Goal: Task Accomplishment & Management: Complete application form

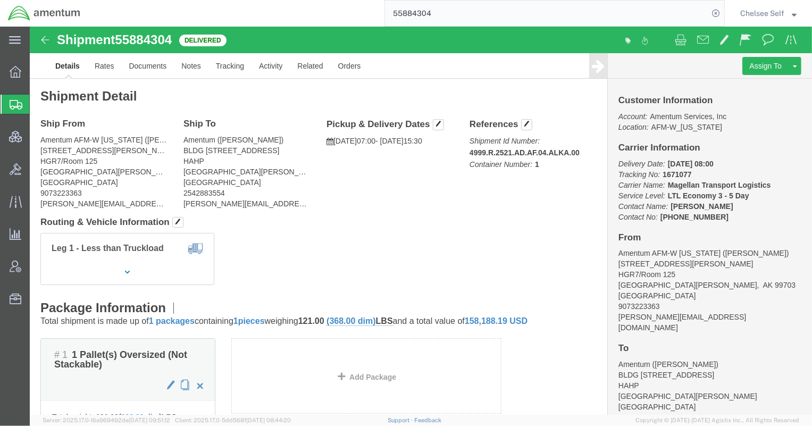
drag, startPoint x: 463, startPoint y: 10, endPoint x: 310, endPoint y: 11, distance: 152.6
click at [310, 11] on div "55884304" at bounding box center [406, 13] width 636 height 27
paste input "6358188"
type input "56358188"
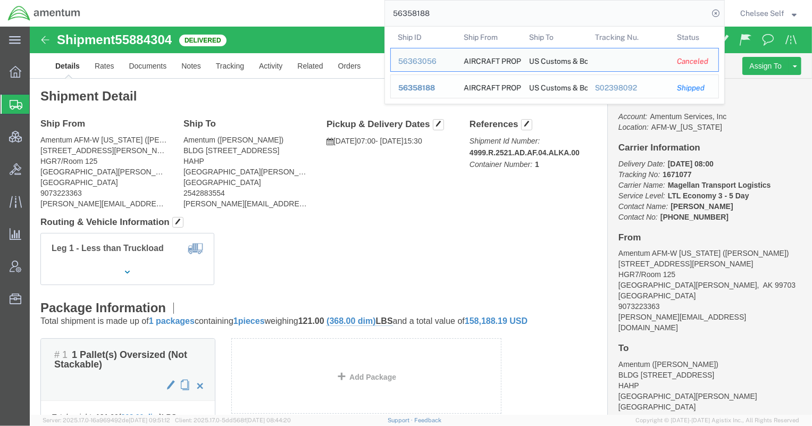
click at [610, 87] on div "S02398092" at bounding box center [629, 87] width 68 height 11
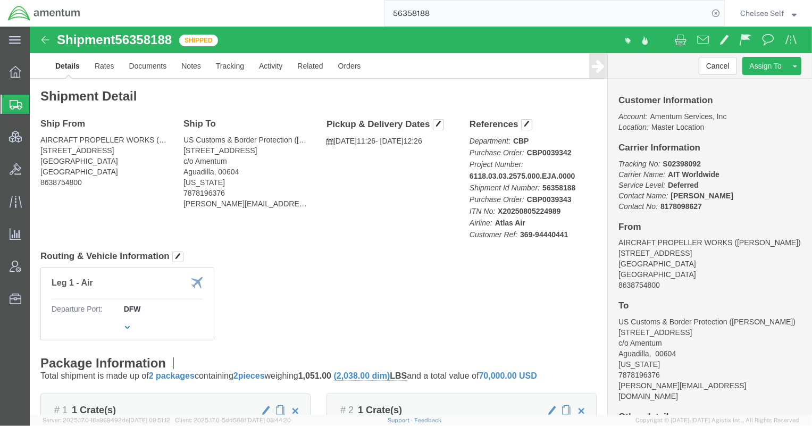
click at [0, 0] on span "Create Shipment" at bounding box center [0, 0] width 0 height 0
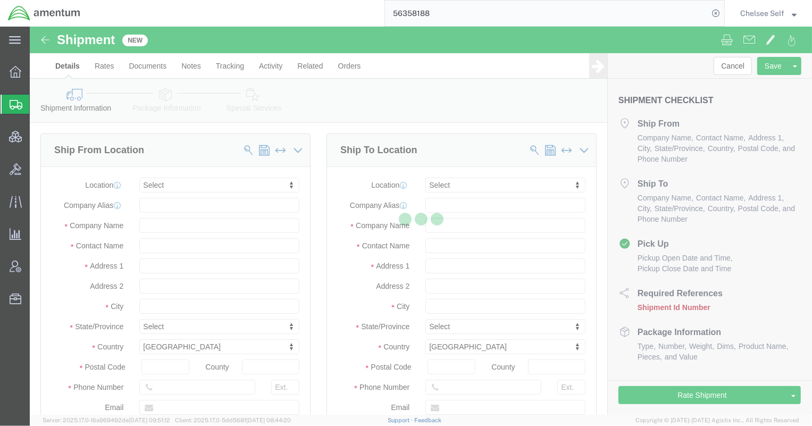
select select
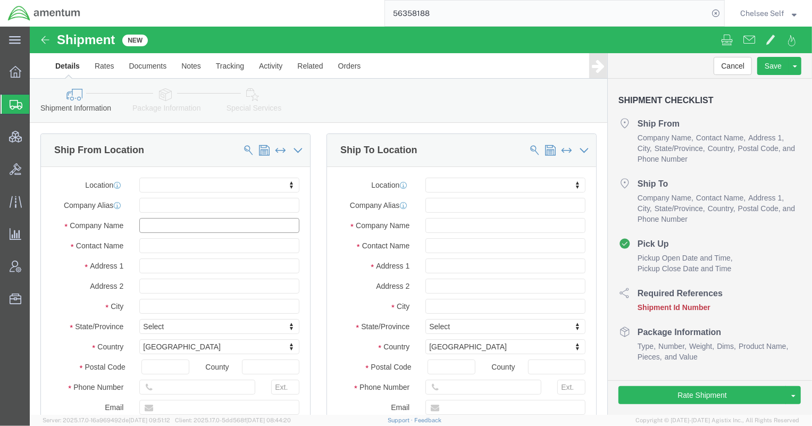
click input "text"
type input "C"
type input "Amentum Services"
type input "[PERSON_NAME]"
click input "text"
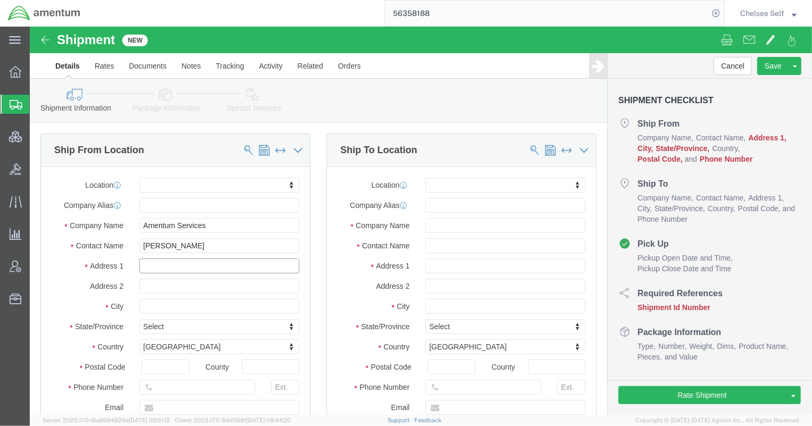
paste input "[STREET_ADDRESS][PERSON_NAME]"
type input "[STREET_ADDRESS][PERSON_NAME]"
click input "text"
type input "[PERSON_NAME]"
type input "T"
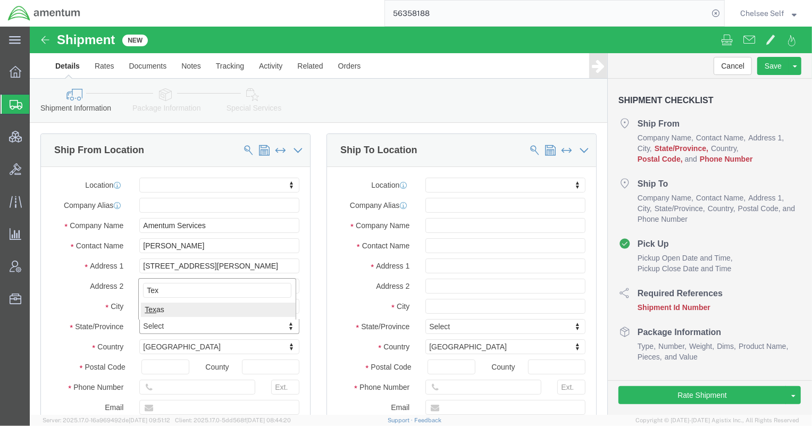
type input "Tex"
click input "text"
type input "78840"
click input "text"
paste input "[PHONE_NUMBER]"
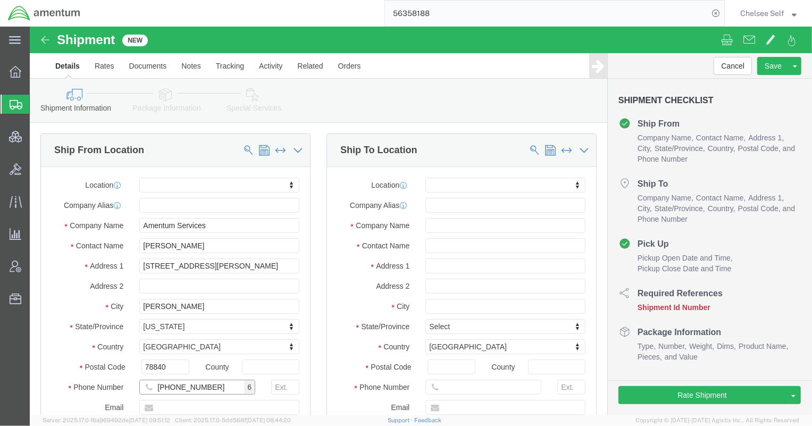
type input "[PHONE_NUMBER]"
click input "text"
type input "[PERSON_NAME][EMAIL_ADDRESS][PERSON_NAME][DOMAIN_NAME]"
click div "Location My Profile Location [PHONE_NUMBER] [PHONE_NUMBER] [PHONE_NUMBER] [PHON…"
click input "text"
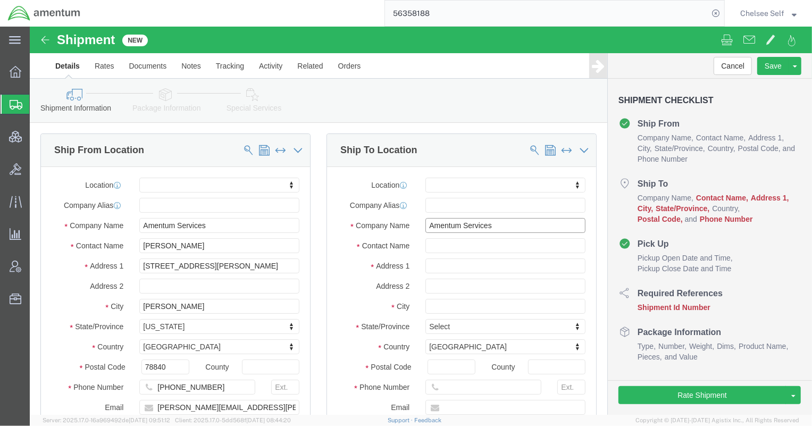
type input "Amentum Services"
type input "IT Equipent Return"
type input "[STREET_ADDRESS]"
type input "[GEOGRAPHIC_DATA]"
type input "7"
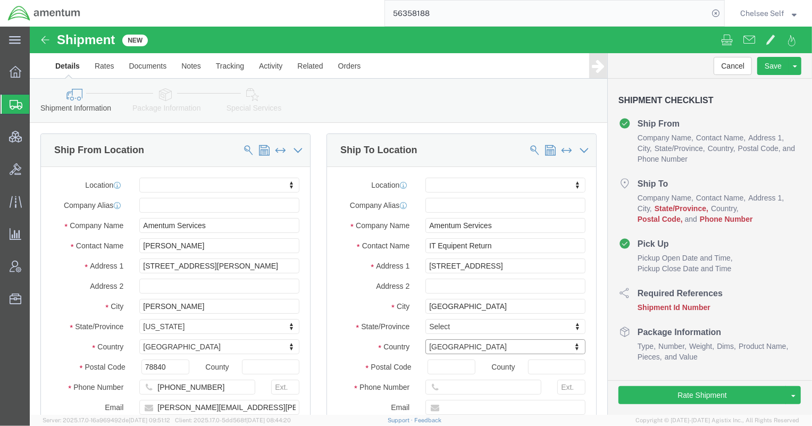
type input "7"
type input "76177"
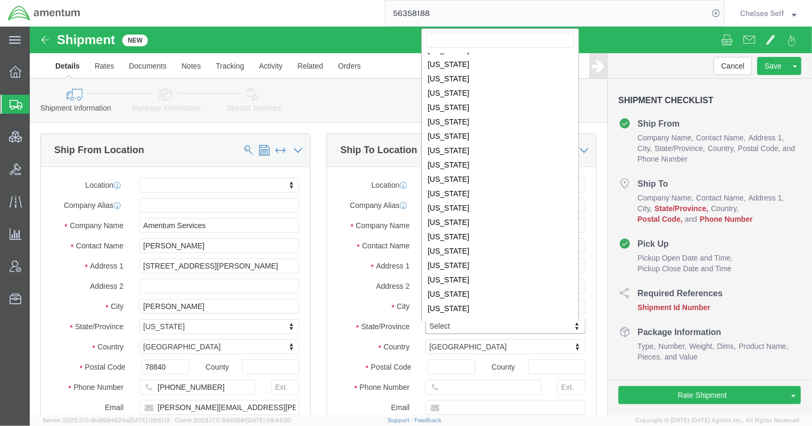
scroll to position [452, 0]
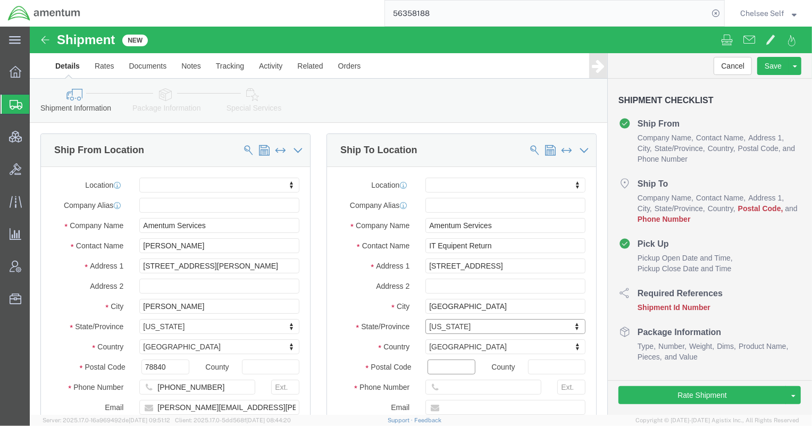
click input "Postal Code"
type input "76177"
click input "text"
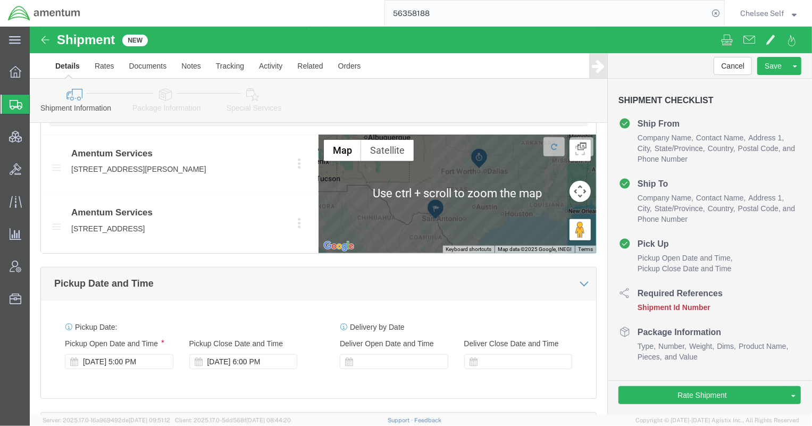
scroll to position [564, 0]
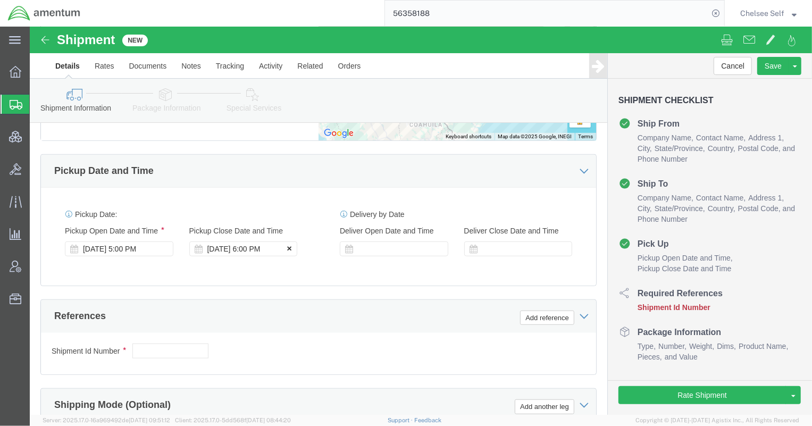
type input "[PHONE_NUMBER]"
click icon
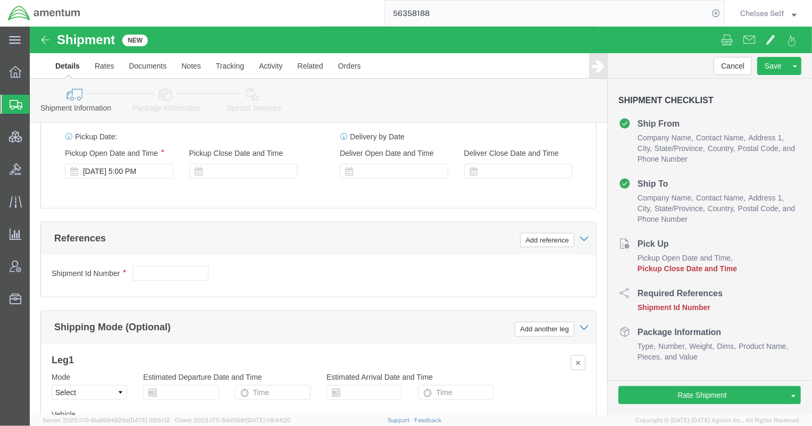
scroll to position [676, 0]
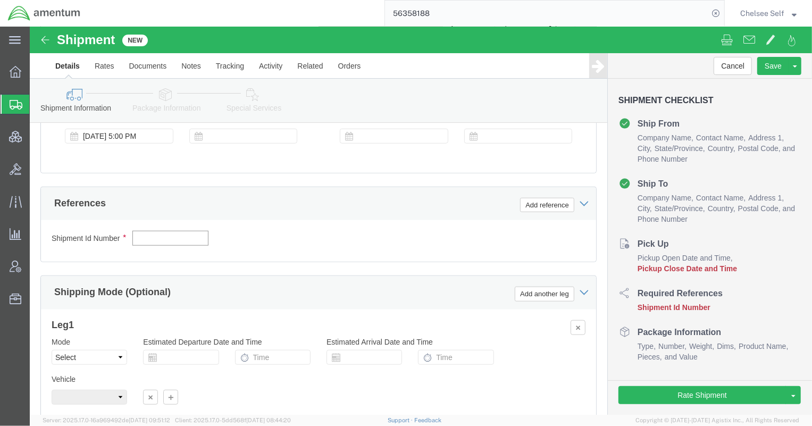
click input "text"
click button "Save"
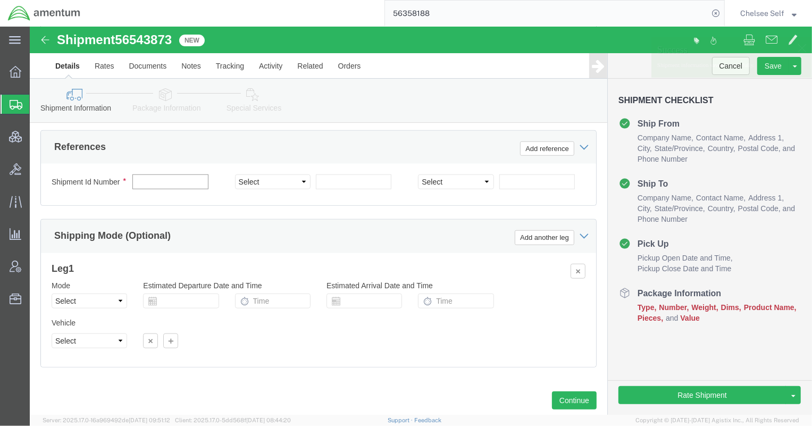
click input "text"
type input "56543873"
click select "Select Account Type Activity ID Airline Appointment Number ASN Batch Request # …"
select select "PROJNUM"
click select "Select Account Type Activity ID Airline Appointment Number ASN Batch Request # …"
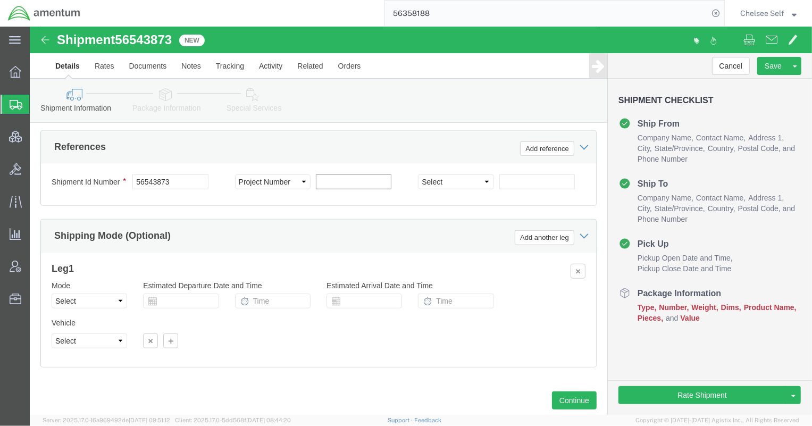
drag, startPoint x: 320, startPoint y: 172, endPoint x: 328, endPoint y: 181, distance: 11.3
click input "text"
paste input "6121.03.3001.01.VA.0000.00"
type input "6121.03.3001.01.VA.0000.00"
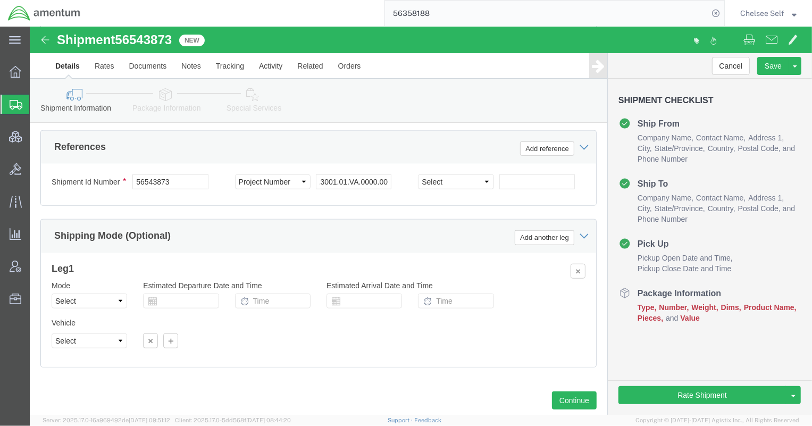
scroll to position [0, 0]
click div "Ship From Location Location Select Select My Profile Location [PHONE_NUMBER] [P…"
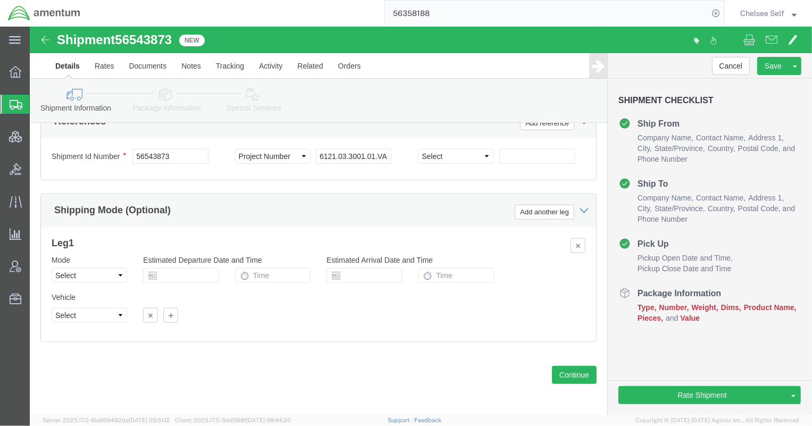
scroll to position [723, 0]
click button "Continue"
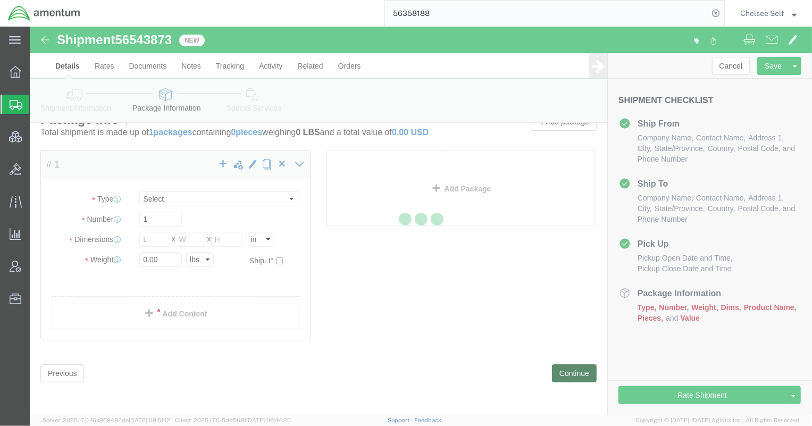
scroll to position [0, 0]
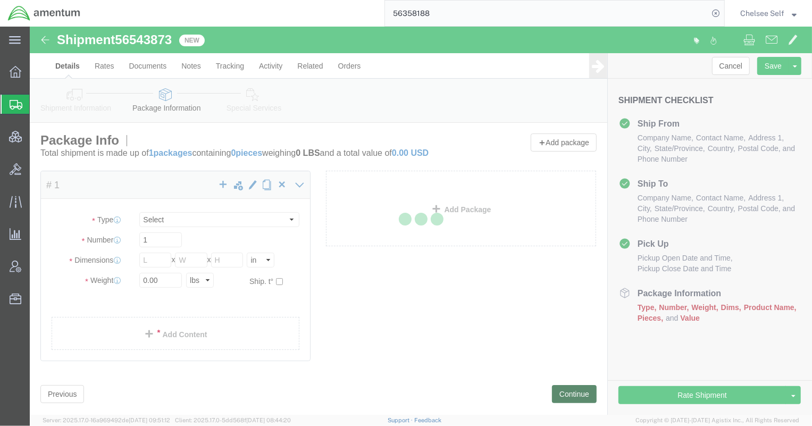
select select "CBOX"
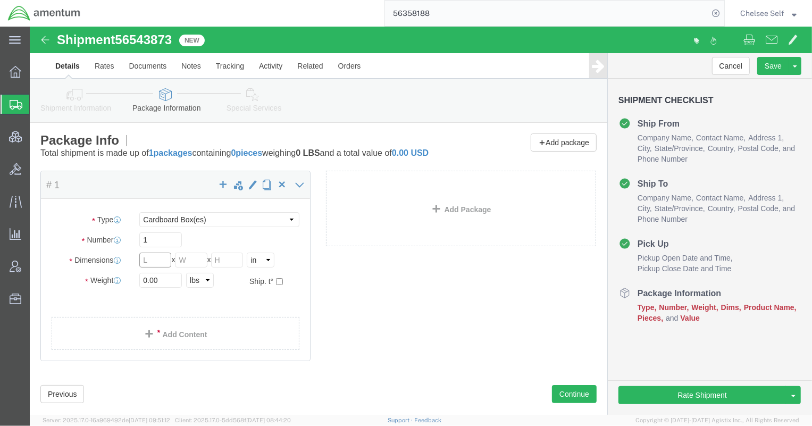
click input "text"
type input "21"
type input "19"
type input "7"
type input "12"
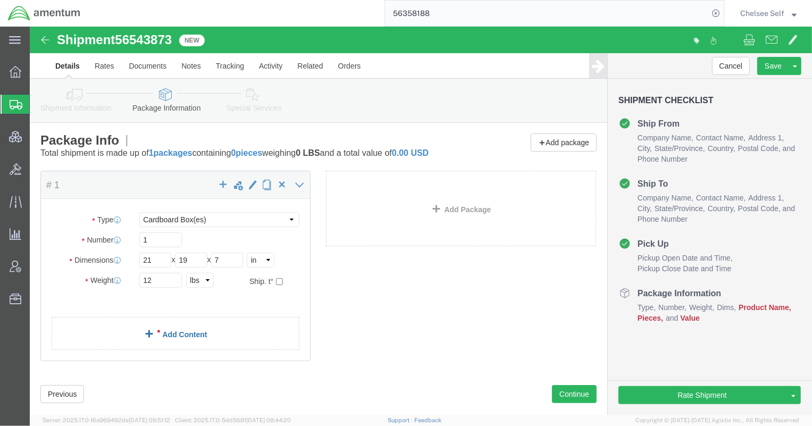
click link "Add Content"
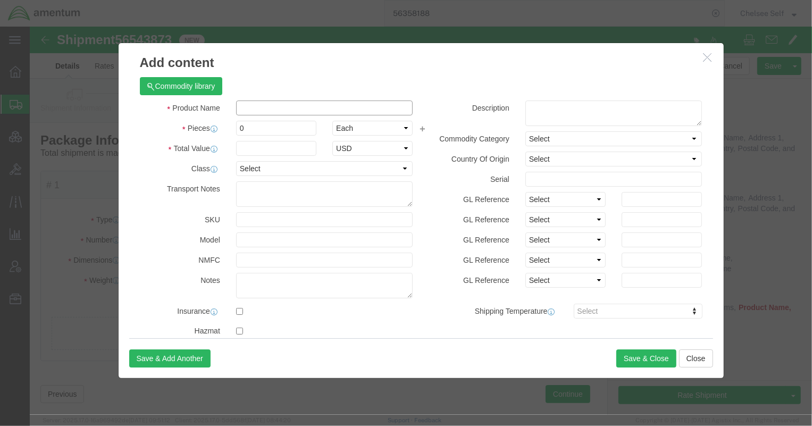
click input "text"
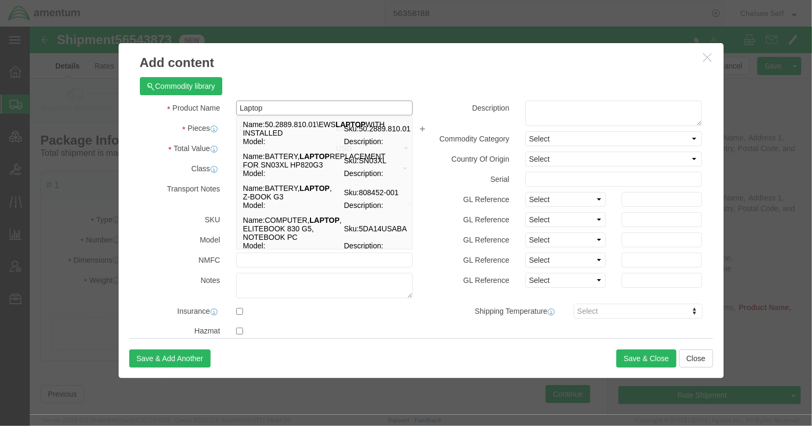
click input "Laptop"
drag, startPoint x: 273, startPoint y: 79, endPoint x: 165, endPoint y: 70, distance: 108.3
click div "Commodity library Product Name Laptop Laptop Name: 50.2889.810.01\EWS LAPTOP WI…"
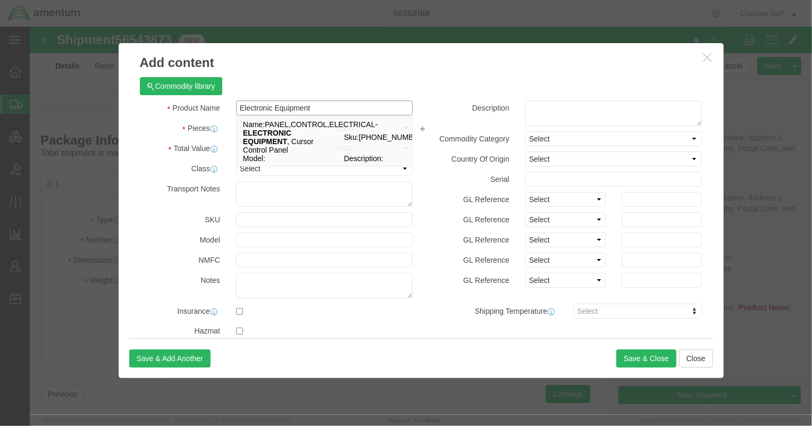
type input "Electronic Equipment"
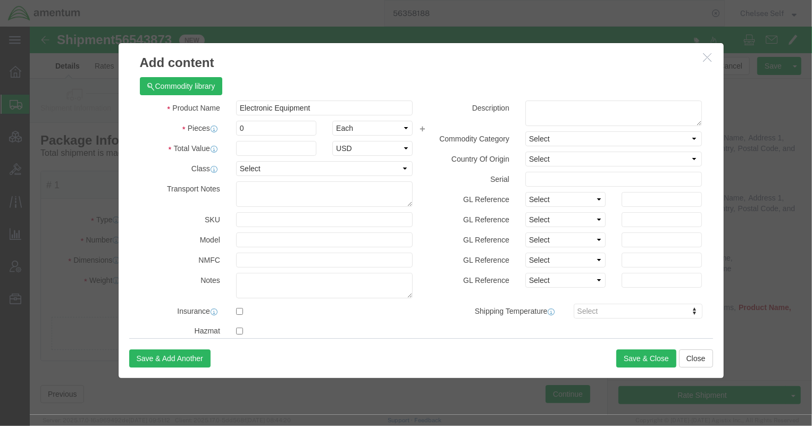
click div "Product Name Electronic Equipment Electronic Equipment Pieces 0 Select Bag Barr…"
click input "0"
type input "5"
click input "text"
type input "500.00"
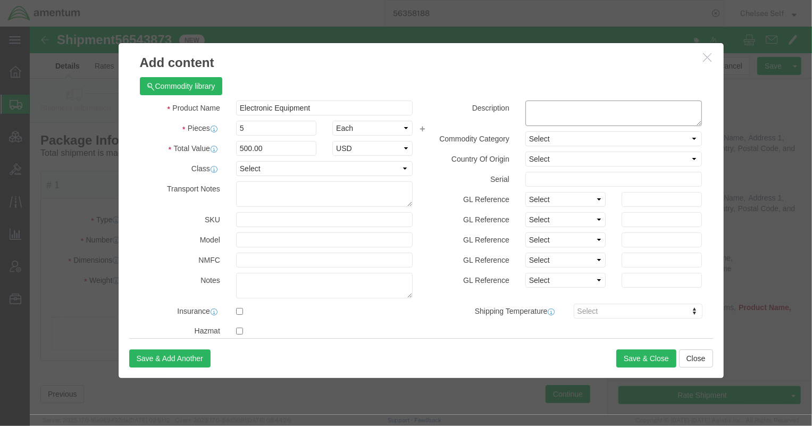
click textarea
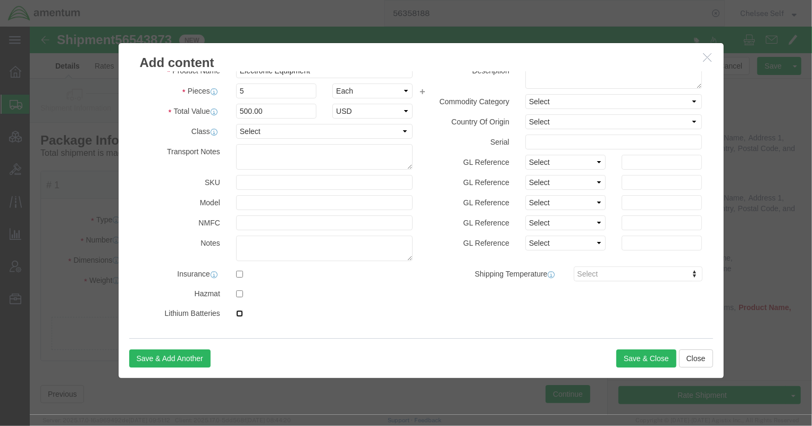
click input "checkbox"
checkbox input "true"
click button "Save & Close"
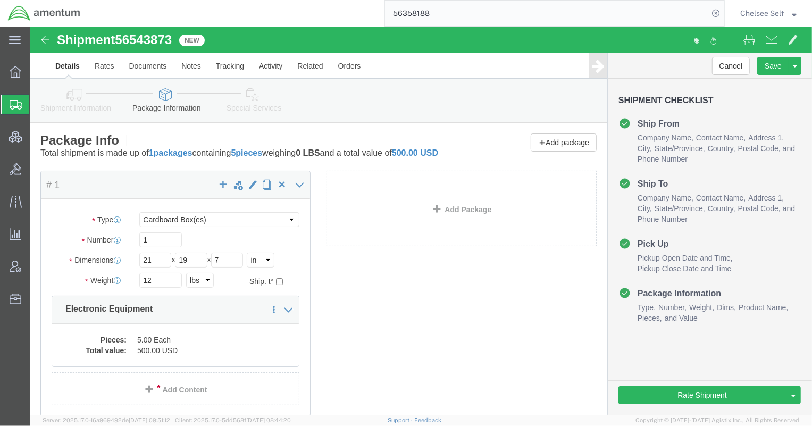
scroll to position [86, 0]
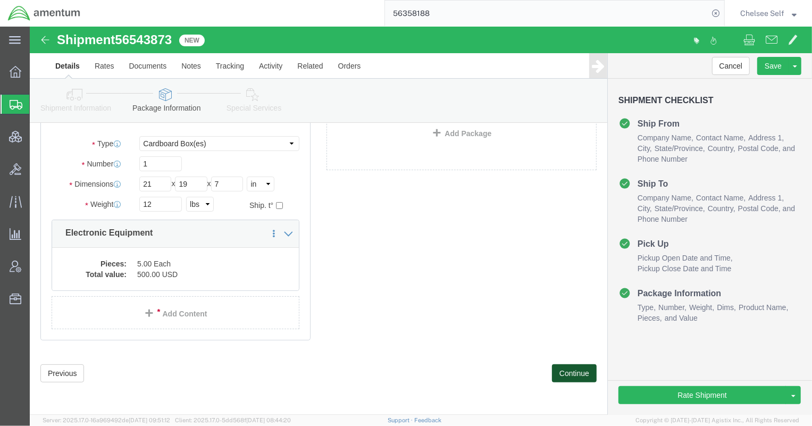
click button "Continue"
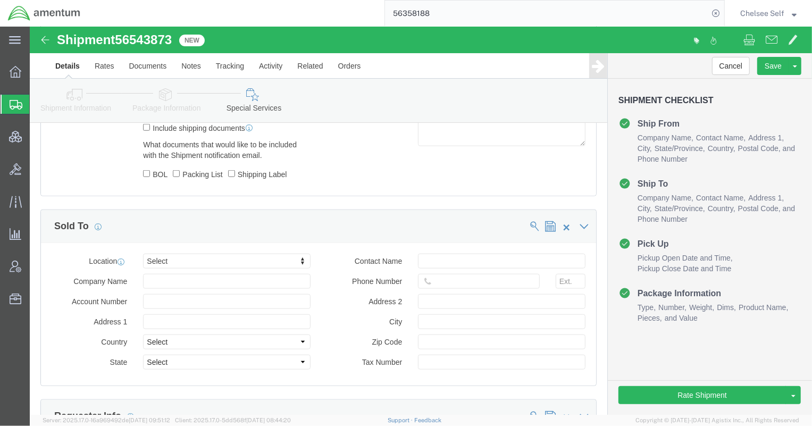
scroll to position [1015, 0]
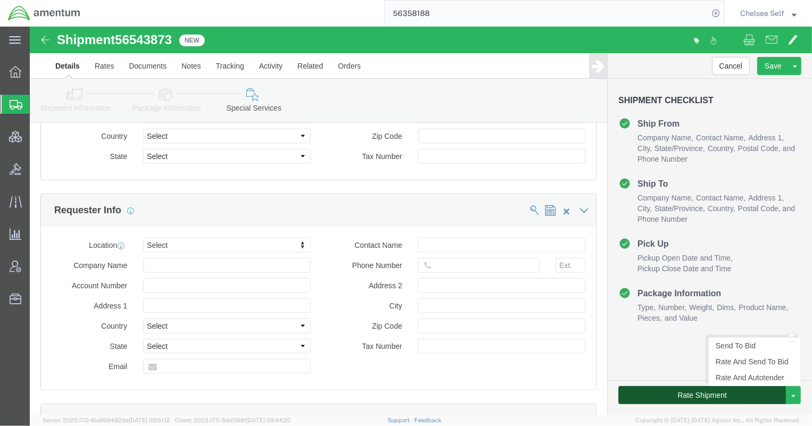
click button "Rate Shipment"
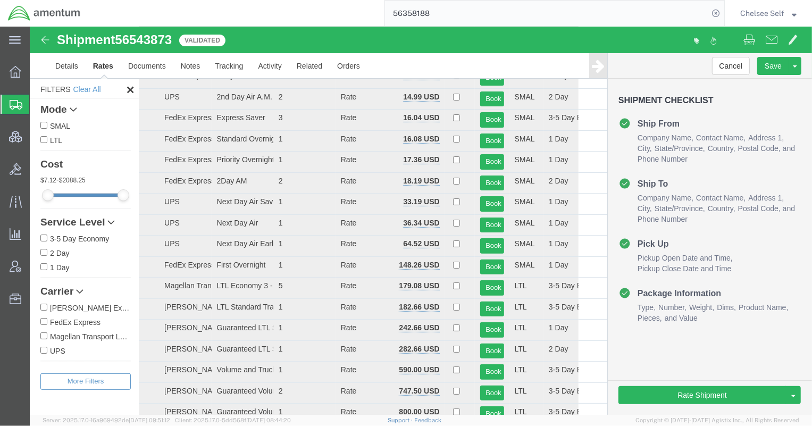
scroll to position [0, 0]
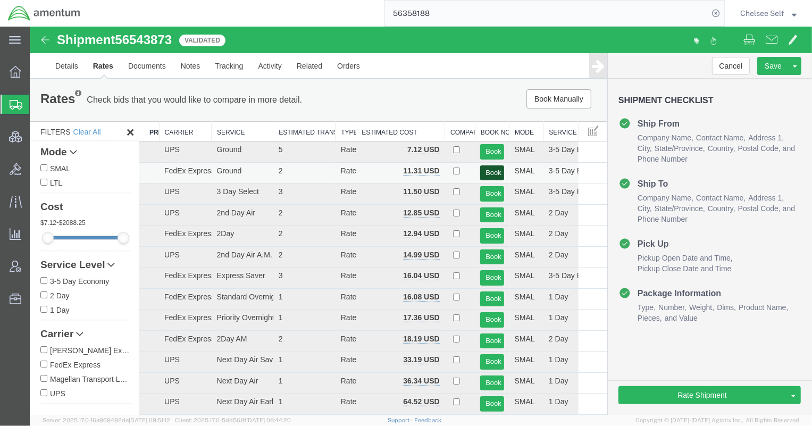
click at [488, 172] on button "Book" at bounding box center [491, 172] width 23 height 15
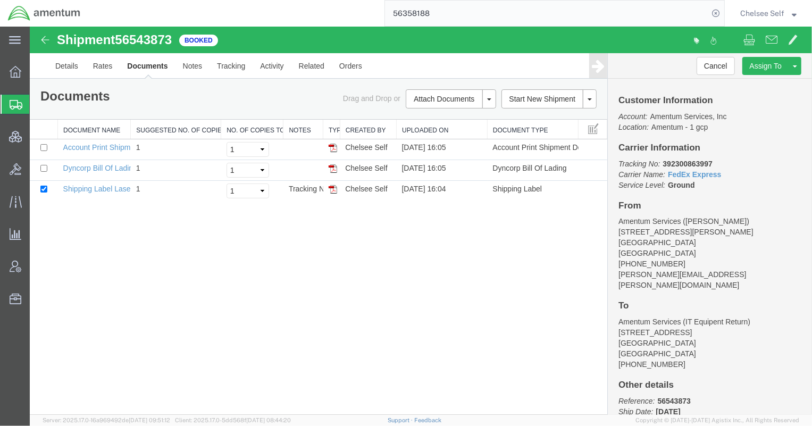
drag, startPoint x: 333, startPoint y: 187, endPoint x: 249, endPoint y: 234, distance: 96.0
click at [333, 187] on img at bounding box center [332, 188] width 9 height 9
click at [24, 77] on div at bounding box center [16, 71] width 30 height 21
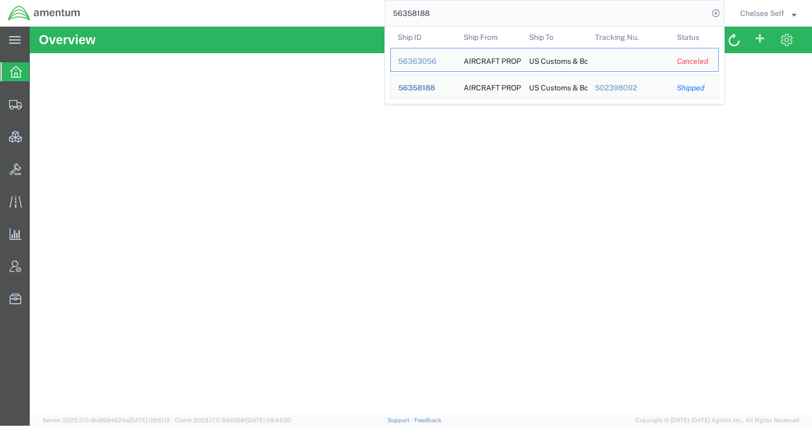
drag, startPoint x: 479, startPoint y: 14, endPoint x: 356, endPoint y: 5, distance: 122.7
click at [356, 5] on div "56358188 Ship ID Ship From Ship To Tracking Nu. Status Ship ID 56363056 Ship Fr…" at bounding box center [406, 13] width 636 height 27
paste input "544254"
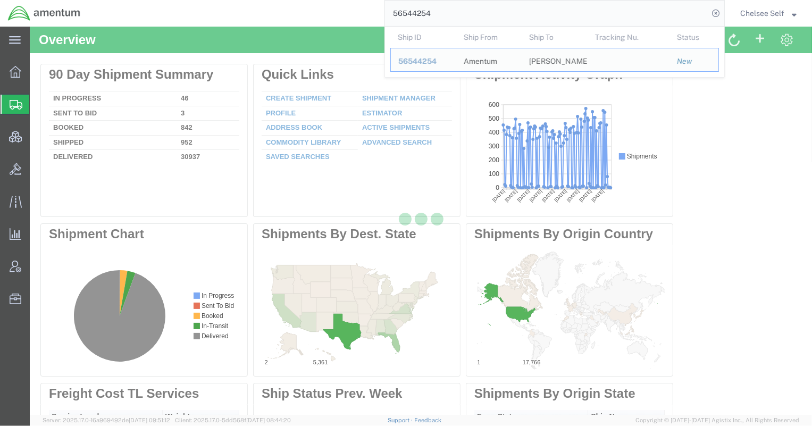
type input "56544254"
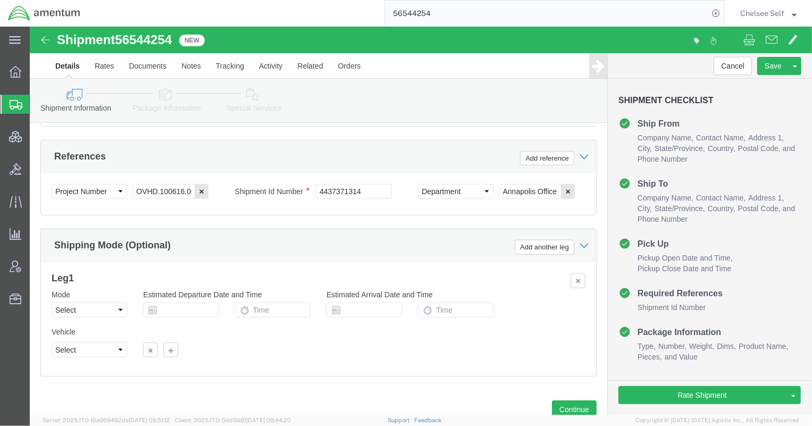
scroll to position [743, 0]
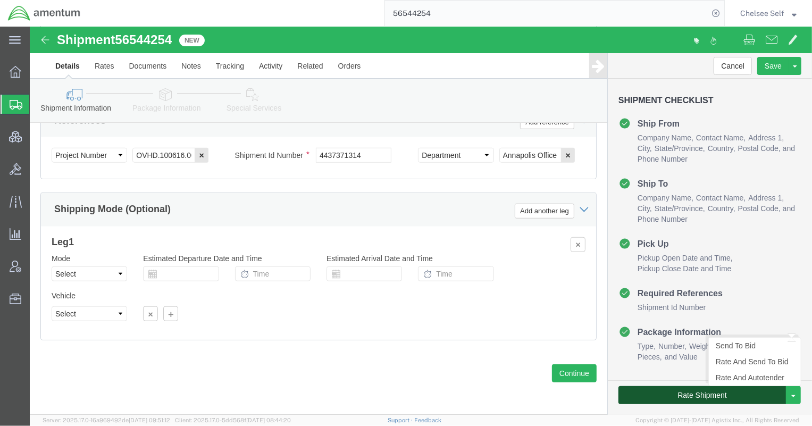
click button "Rate Shipment"
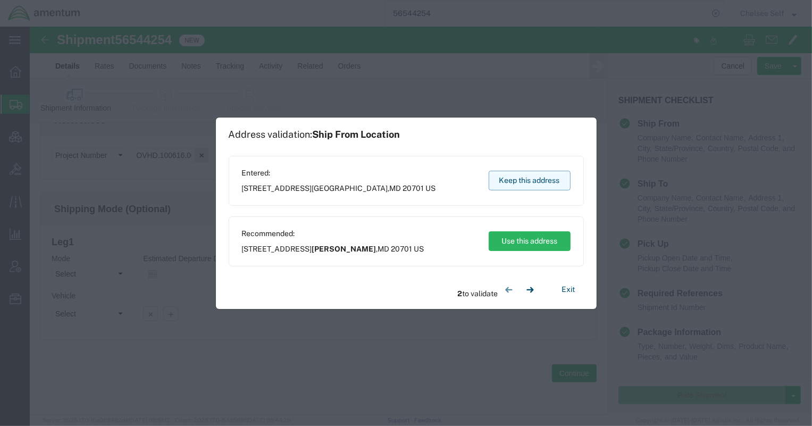
click at [526, 181] on button "Keep this address" at bounding box center [530, 181] width 82 height 20
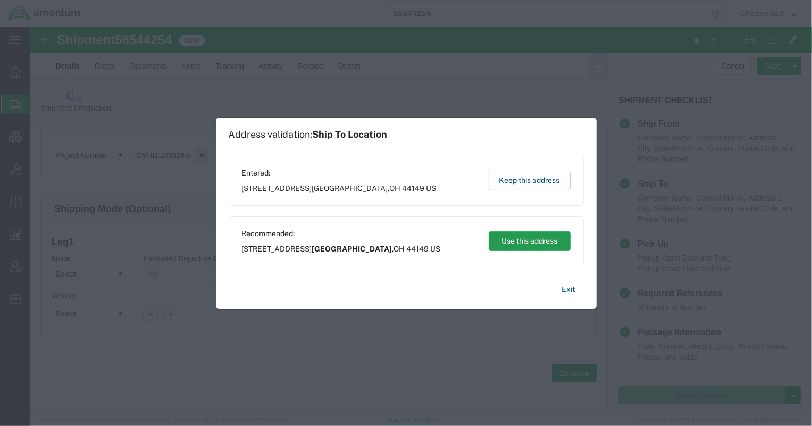
click at [532, 242] on button "Use this address" at bounding box center [530, 241] width 82 height 20
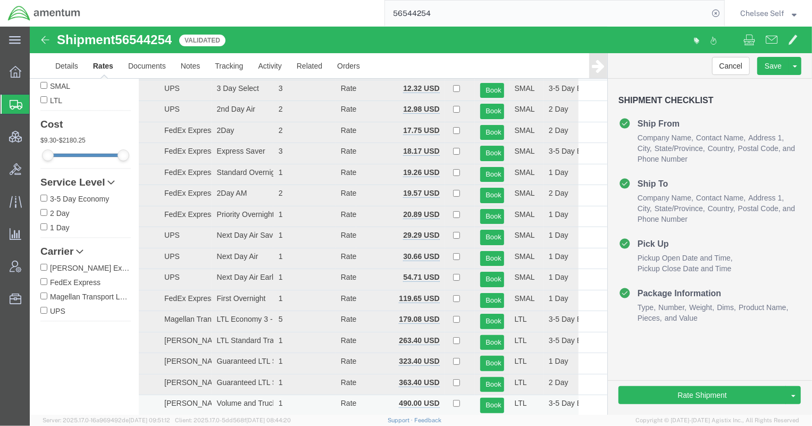
scroll to position [3, 0]
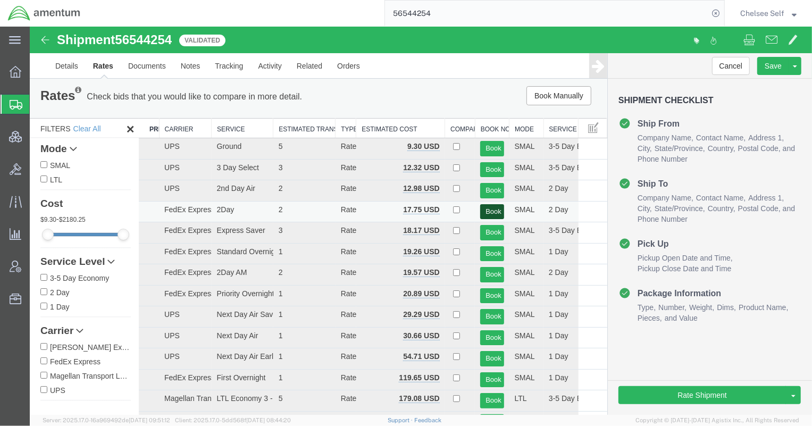
click at [487, 211] on button "Book" at bounding box center [491, 211] width 23 height 15
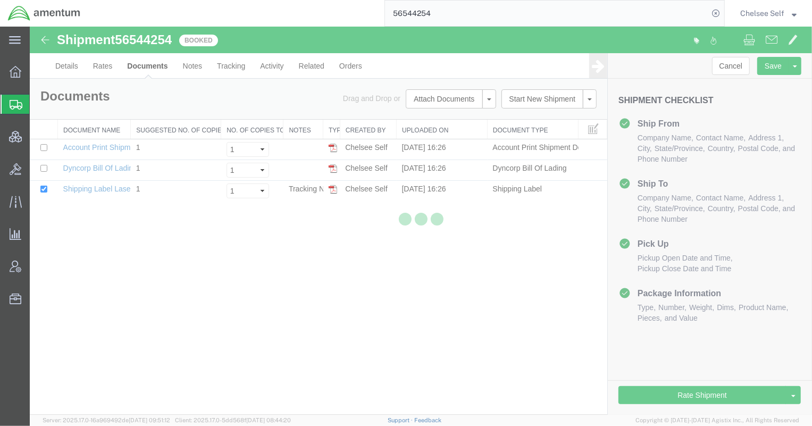
scroll to position [0, 0]
